Goal: Information Seeking & Learning: Learn about a topic

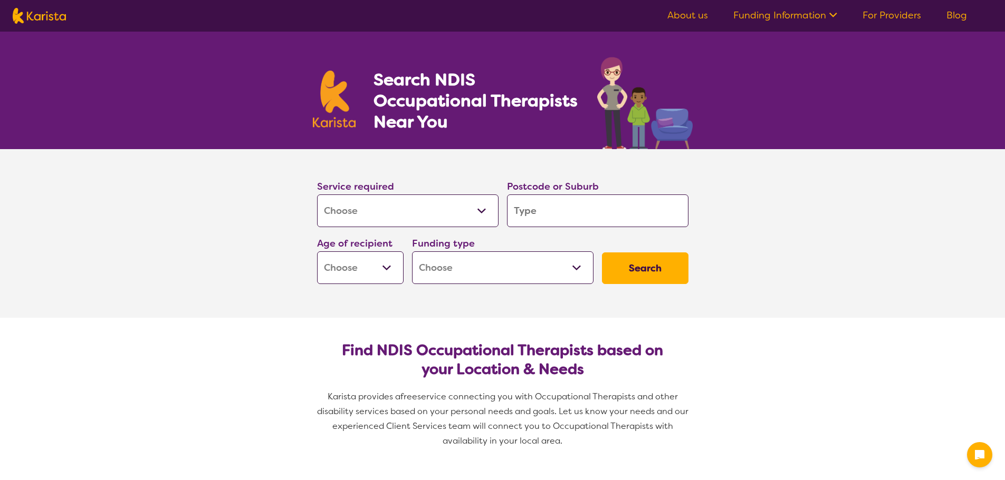
select select "[MEDICAL_DATA]"
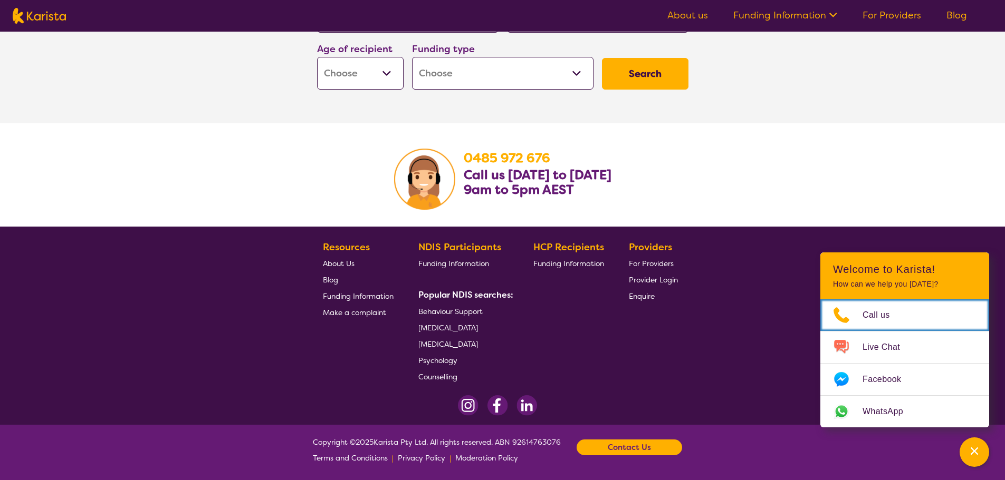
scroll to position [1667, 0]
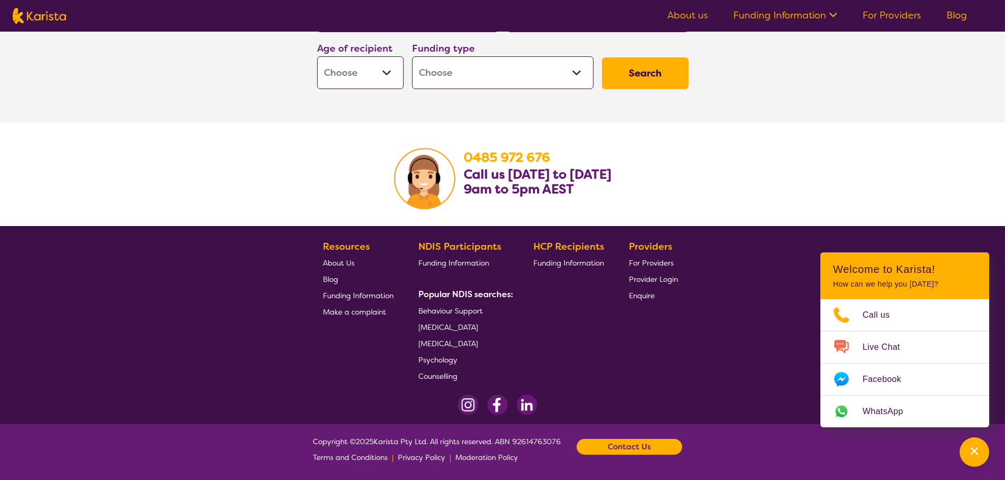
click at [478, 329] on span "[MEDICAL_DATA]" at bounding box center [448, 327] width 60 height 9
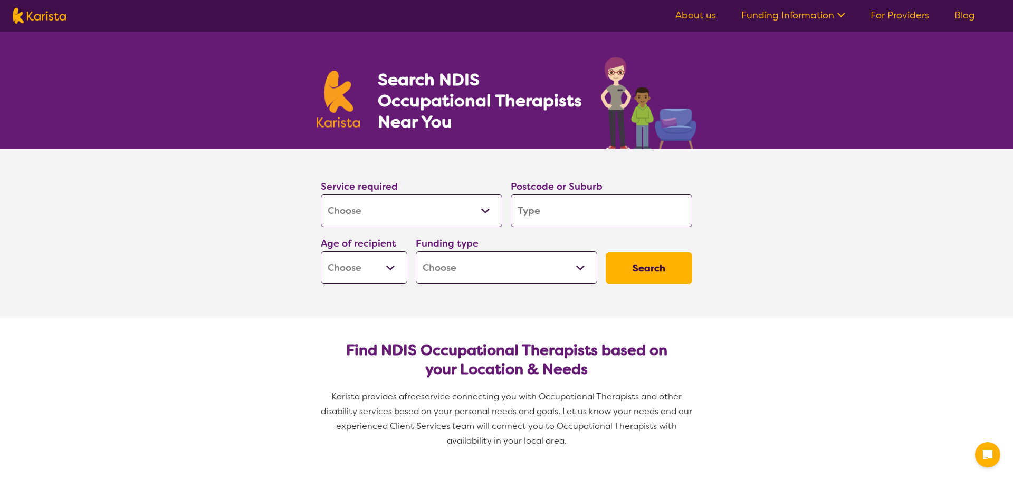
select select "[MEDICAL_DATA]"
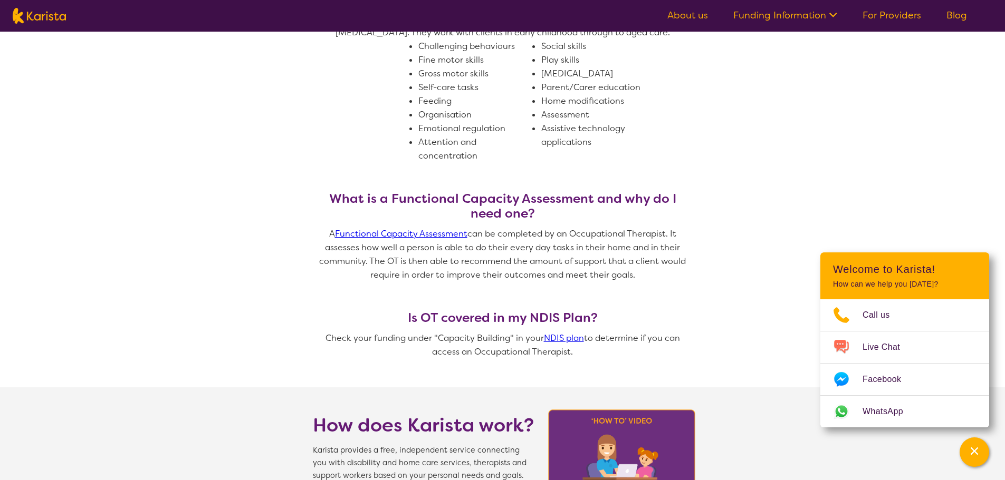
scroll to position [633, 0]
